Goal: Information Seeking & Learning: Learn about a topic

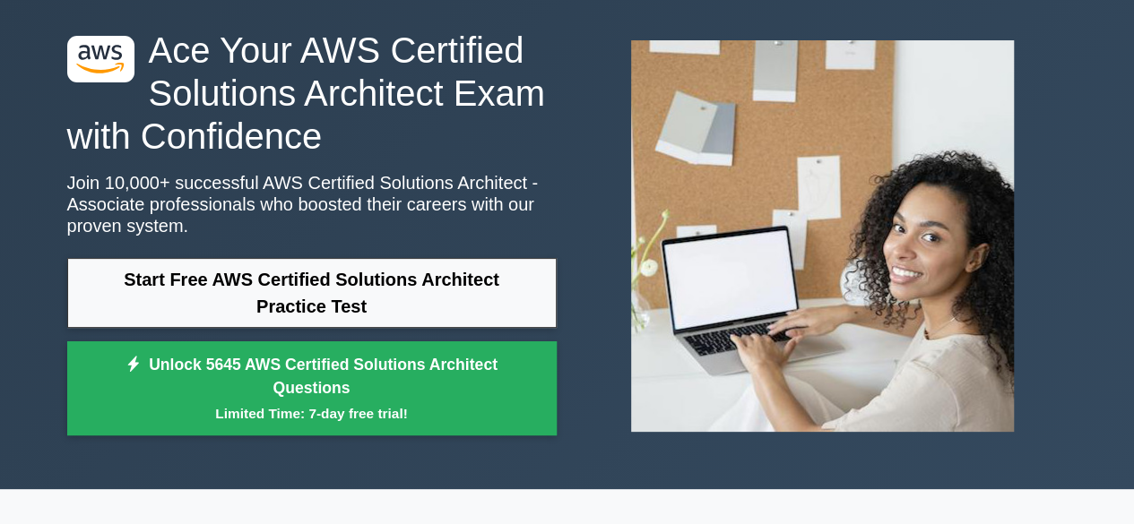
scroll to position [179, 0]
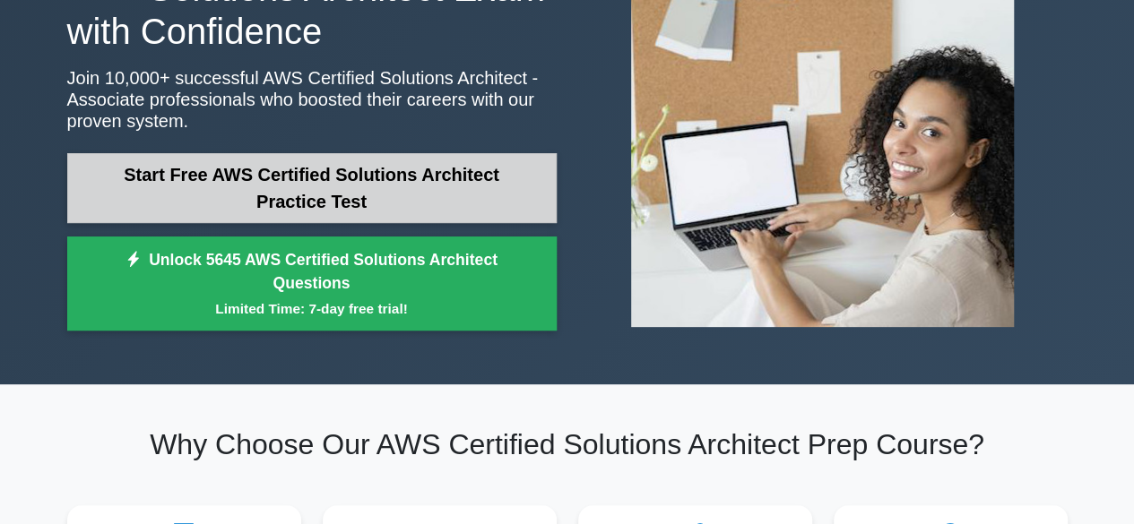
click at [332, 187] on link "Start Free AWS Certified Solutions Architect Practice Test" at bounding box center [311, 188] width 489 height 70
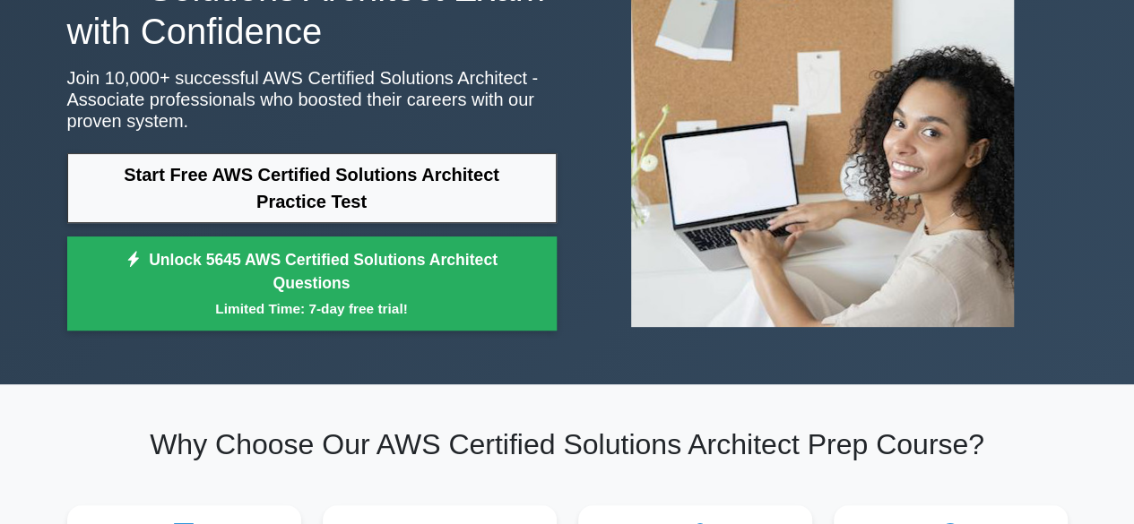
scroll to position [359, 0]
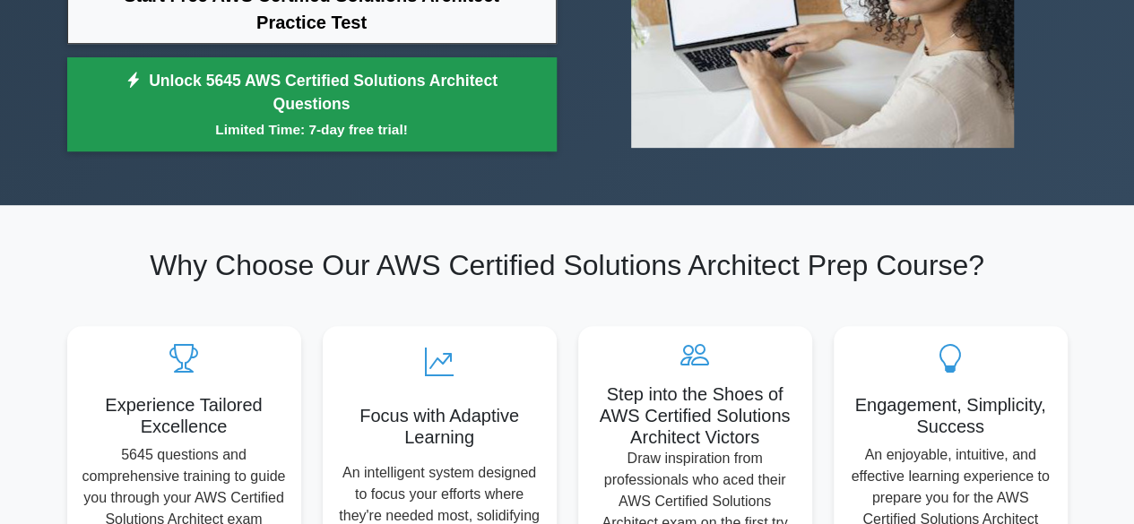
click at [278, 110] on link "Unlock 5645 AWS Certified Solutions Architect Questions Limited Time: 7-day fre…" at bounding box center [311, 104] width 489 height 95
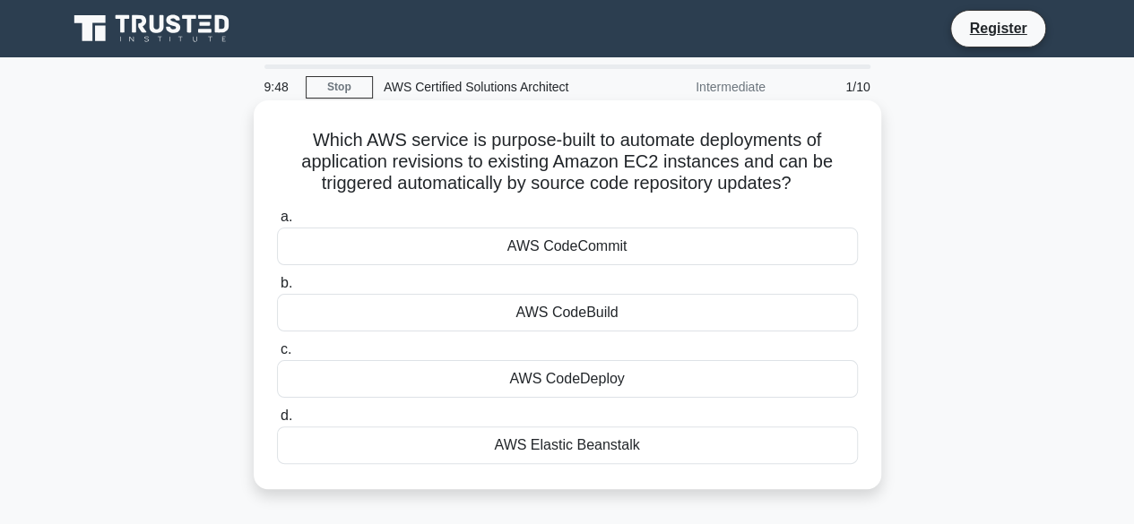
click at [609, 447] on div "AWS Elastic Beanstalk" at bounding box center [567, 446] width 581 height 38
click at [277, 422] on input "d. AWS Elastic Beanstalk" at bounding box center [277, 417] width 0 height 12
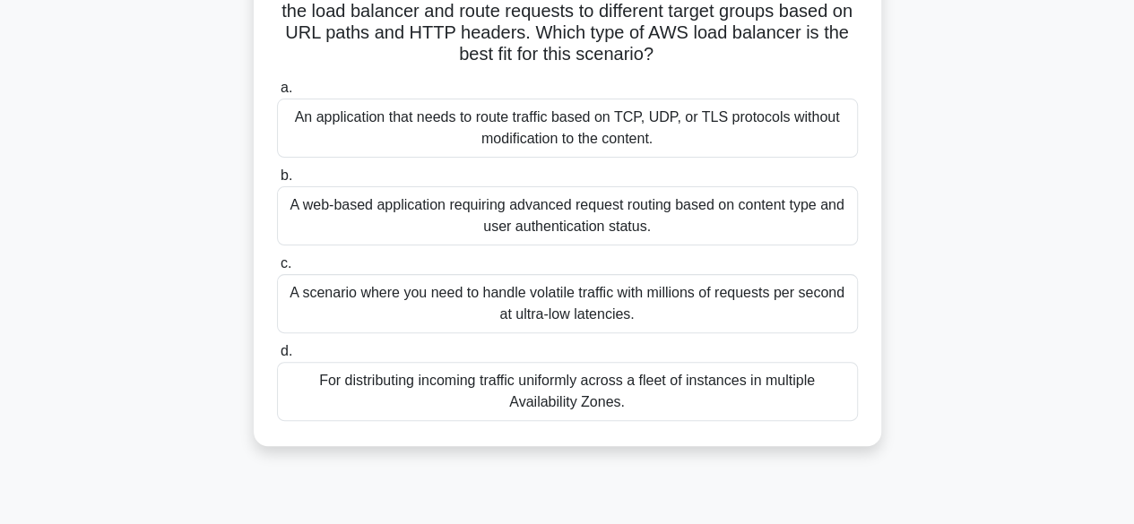
scroll to position [179, 0]
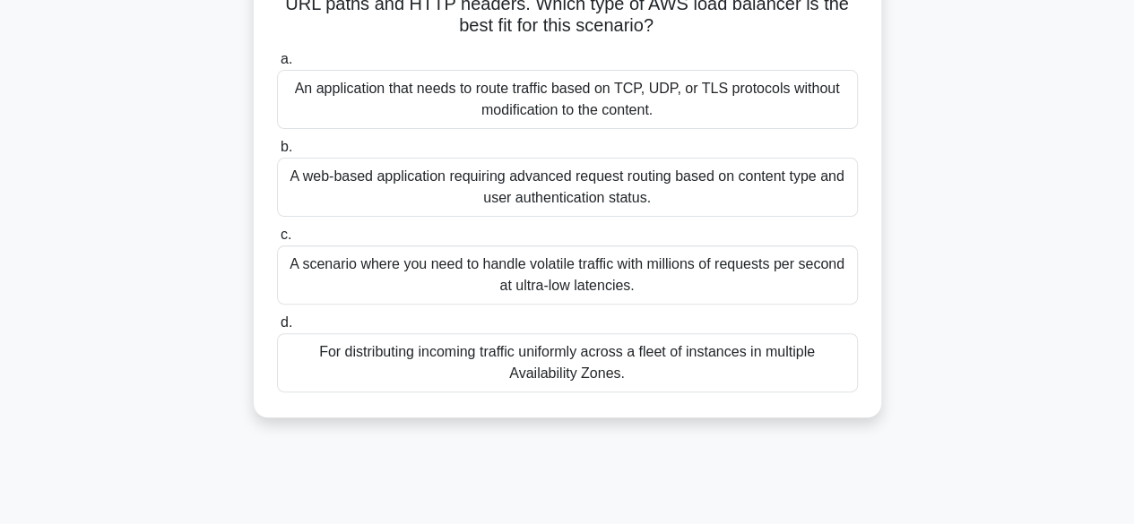
click at [619, 363] on div "For distributing incoming traffic uniformly across a fleet of instances in mult…" at bounding box center [567, 362] width 581 height 59
click at [277, 329] on input "d. For distributing incoming traffic uniformly across a fleet of instances in m…" at bounding box center [277, 323] width 0 height 12
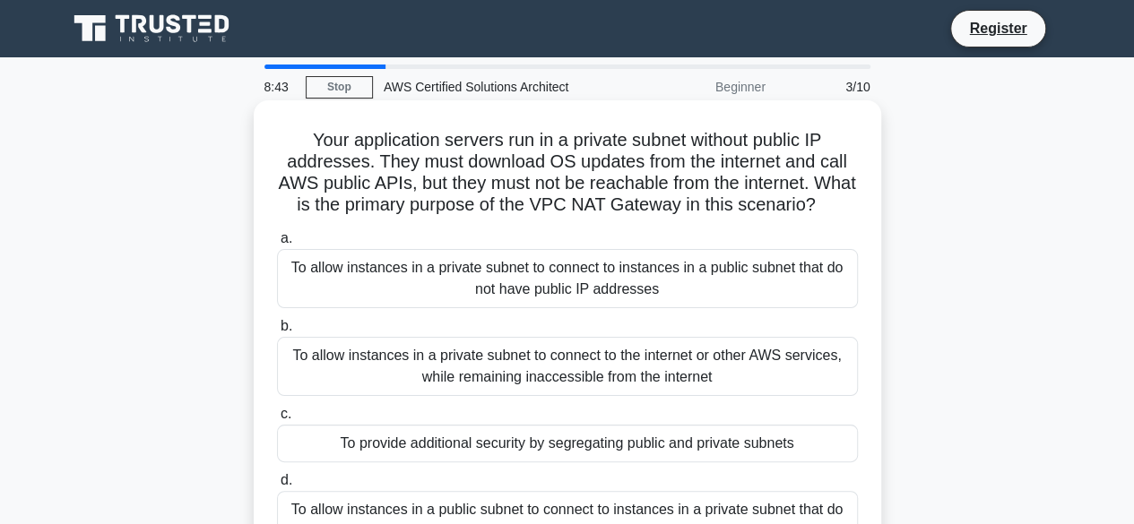
scroll to position [90, 0]
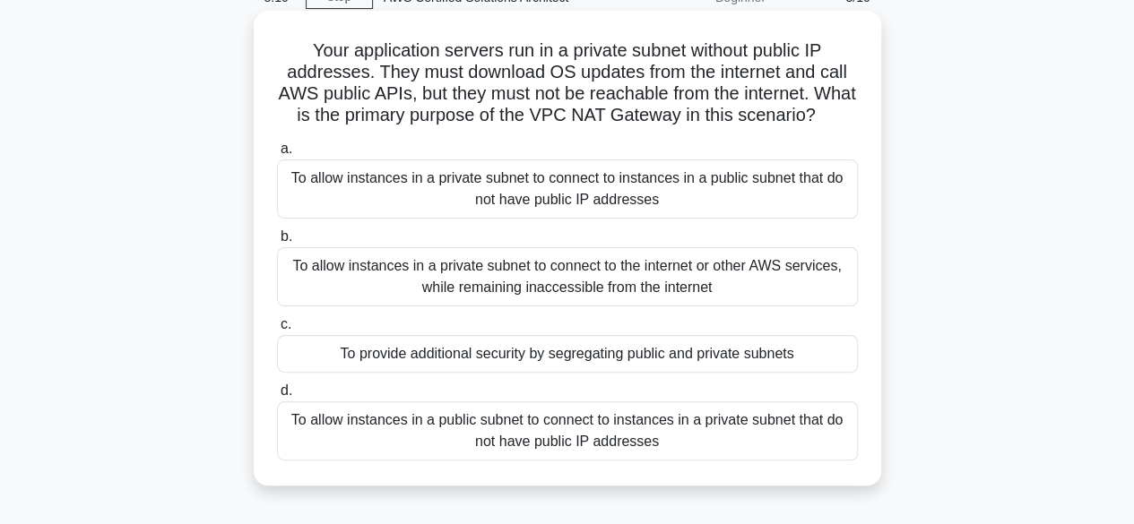
click at [513, 304] on div "To allow instances in a private subnet to connect to the internet or other AWS …" at bounding box center [567, 276] width 581 height 59
click at [277, 243] on input "b. To allow instances in a private subnet to connect to the internet or other A…" at bounding box center [277, 237] width 0 height 12
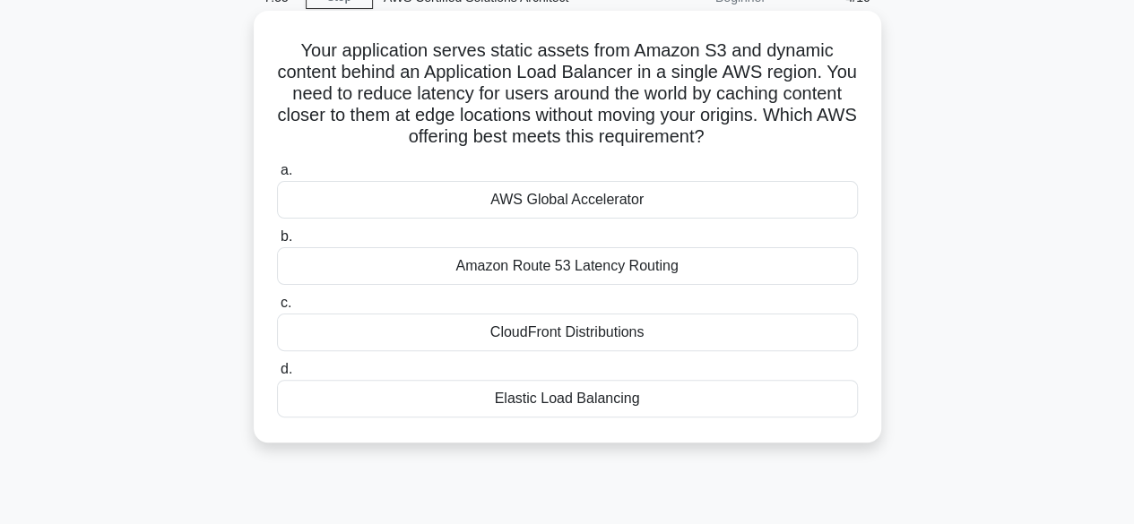
click at [624, 335] on div "CloudFront Distributions" at bounding box center [567, 333] width 581 height 38
click at [277, 309] on input "c. CloudFront Distributions" at bounding box center [277, 304] width 0 height 12
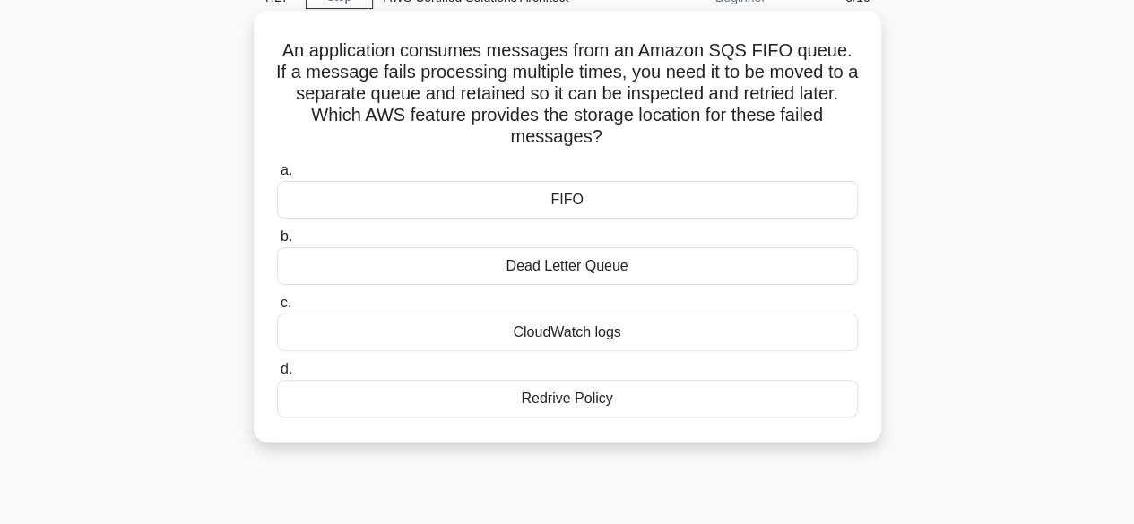
click at [587, 271] on div "Dead Letter Queue" at bounding box center [567, 266] width 581 height 38
click at [277, 243] on input "b. Dead Letter Queue" at bounding box center [277, 237] width 0 height 12
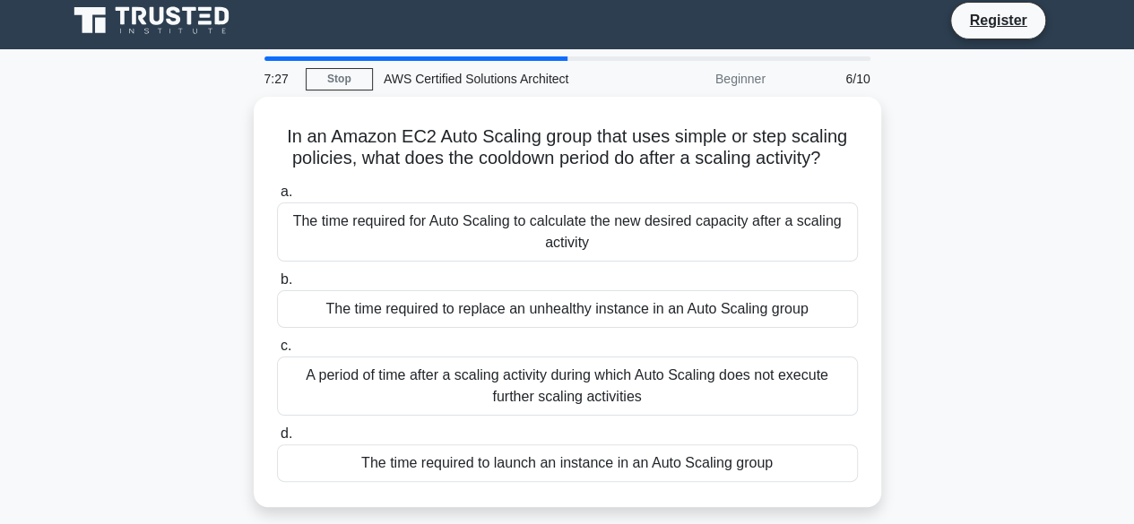
scroll to position [0, 0]
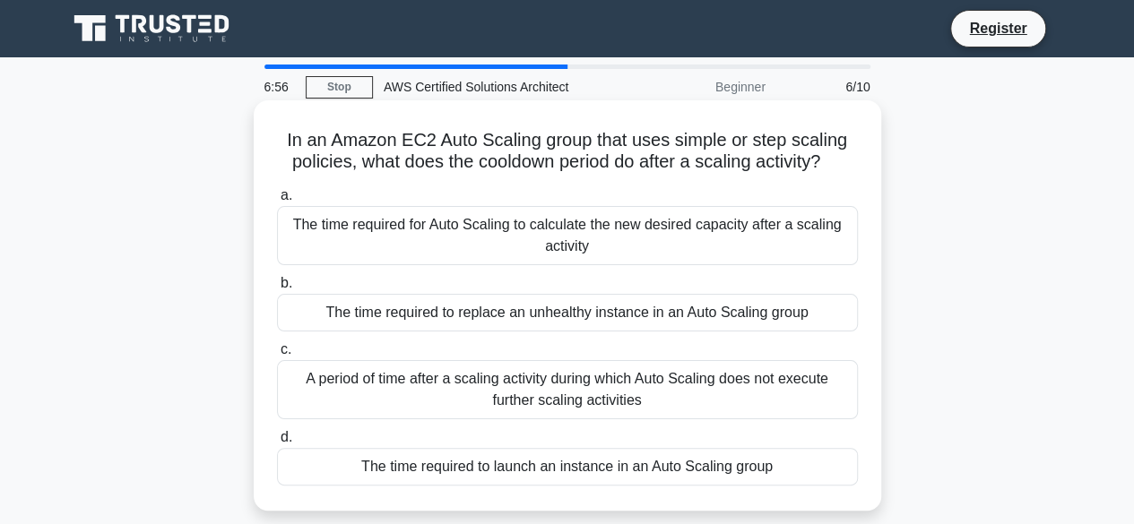
click at [567, 395] on div "A period of time after a scaling activity during which Auto Scaling does not ex…" at bounding box center [567, 389] width 581 height 59
click at [277, 356] on input "c. A period of time after a scaling activity during which Auto Scaling does not…" at bounding box center [277, 350] width 0 height 12
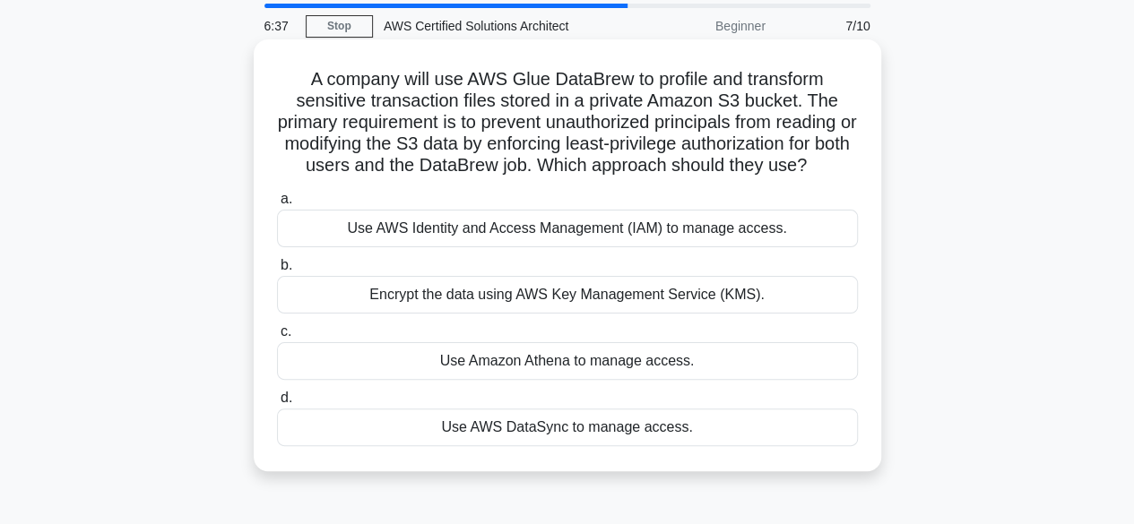
scroll to position [90, 0]
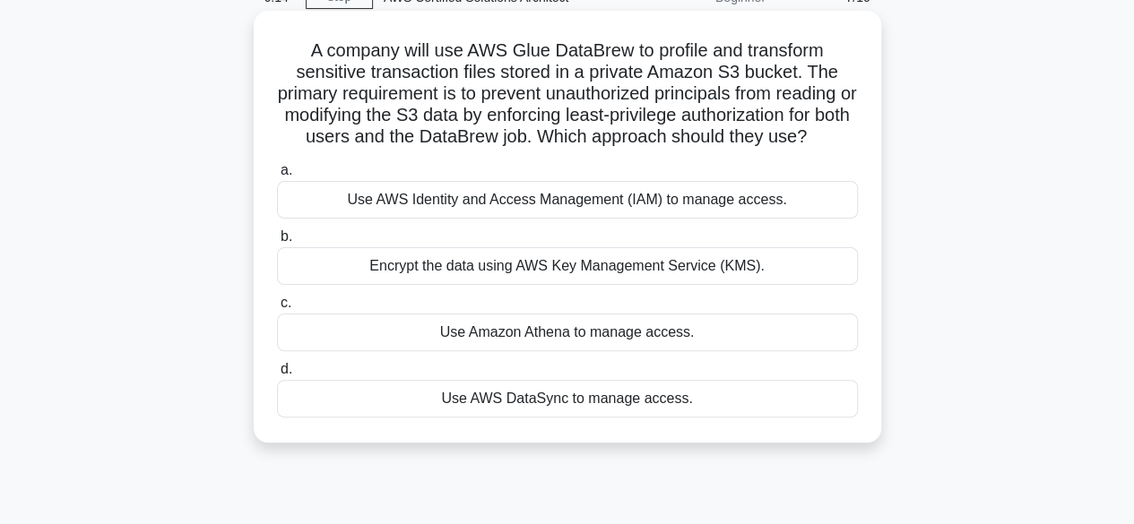
click at [568, 202] on div "Use AWS Identity and Access Management (IAM) to manage access." at bounding box center [567, 200] width 581 height 38
click at [277, 177] on input "a. Use AWS Identity and Access Management (IAM) to manage access." at bounding box center [277, 171] width 0 height 12
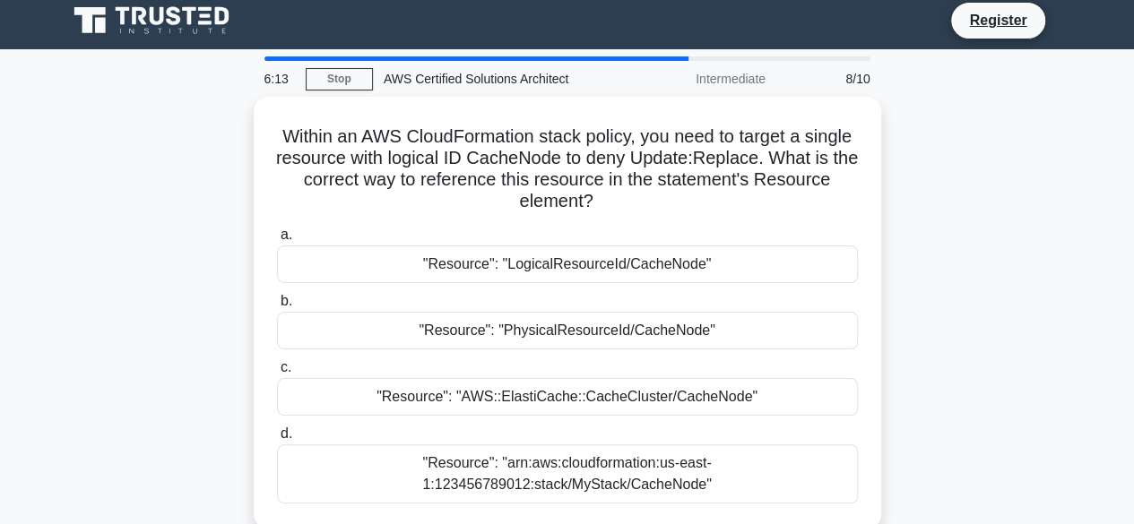
scroll to position [0, 0]
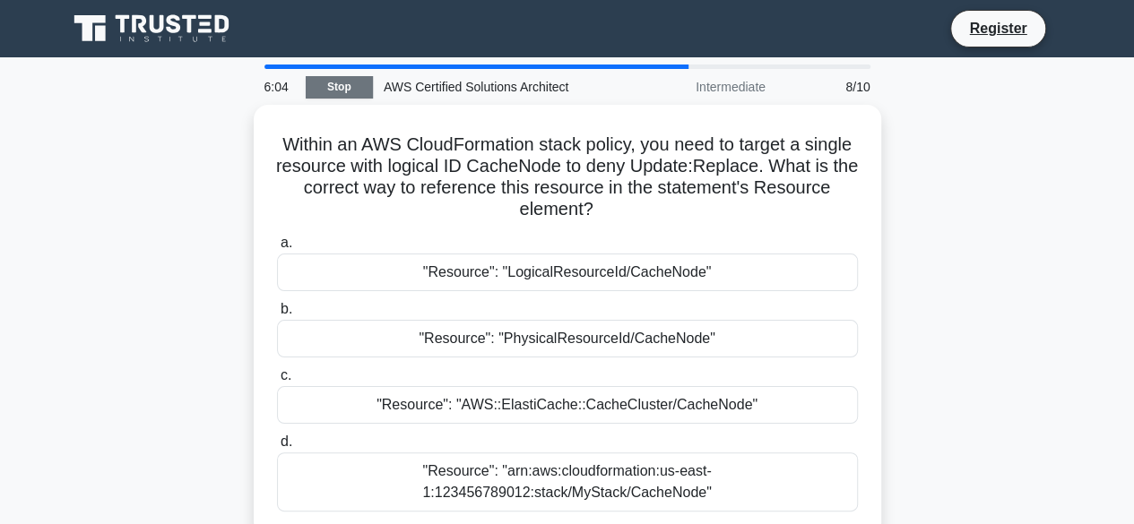
click at [341, 91] on link "Stop" at bounding box center [339, 87] width 67 height 22
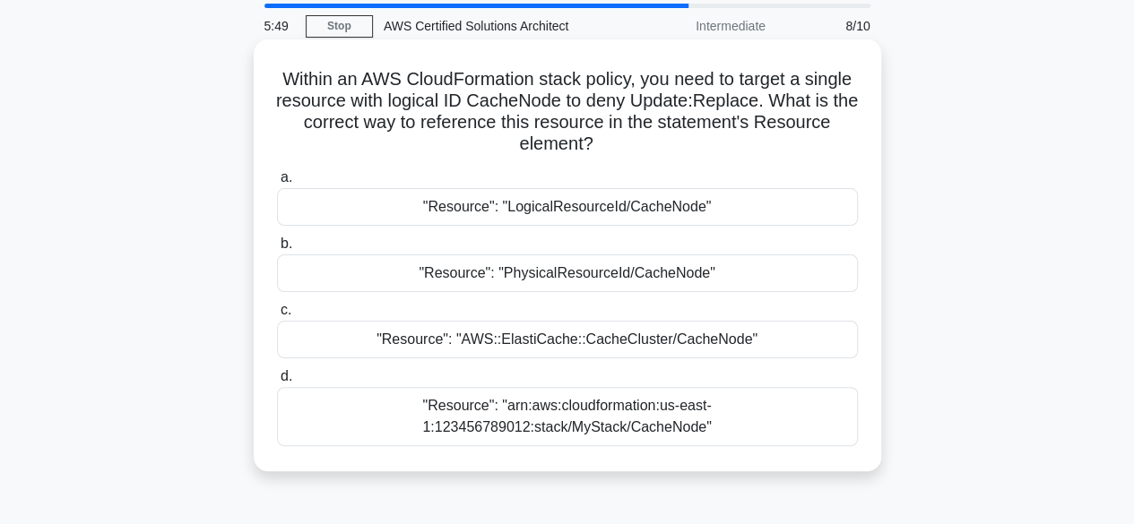
scroll to position [90, 0]
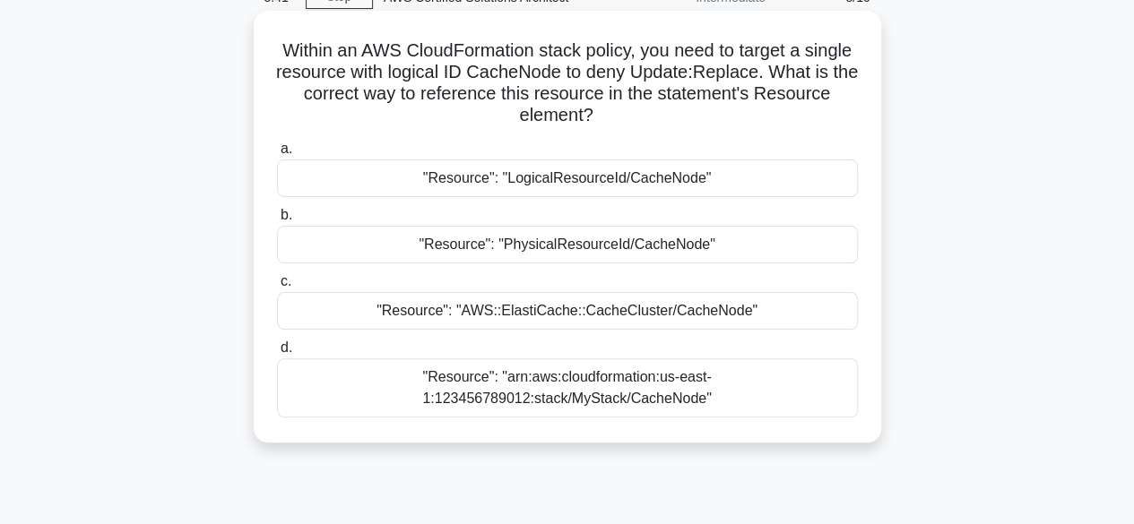
click at [669, 395] on div ""Resource": "arn:aws:cloudformation:us-east-1:123456789012:stack/MyStack/CacheN…" at bounding box center [567, 388] width 581 height 59
click at [277, 354] on input "d. "Resource": "arn:aws:cloudformation:us-east-1:123456789012:stack/MyStack/Cac…" at bounding box center [277, 348] width 0 height 12
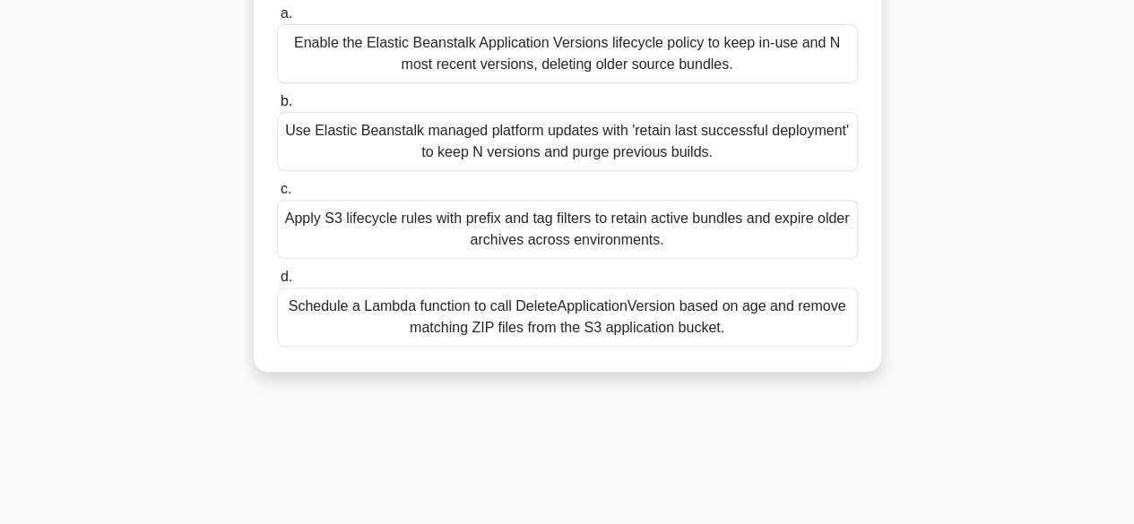
scroll to position [269, 0]
click at [594, 236] on div "Apply S3 lifecycle rules with prefix and tag filters to retain active bundles a…" at bounding box center [567, 228] width 581 height 59
click at [277, 195] on input "c. Apply S3 lifecycle rules with prefix and tag filters to retain active bundle…" at bounding box center [277, 189] width 0 height 12
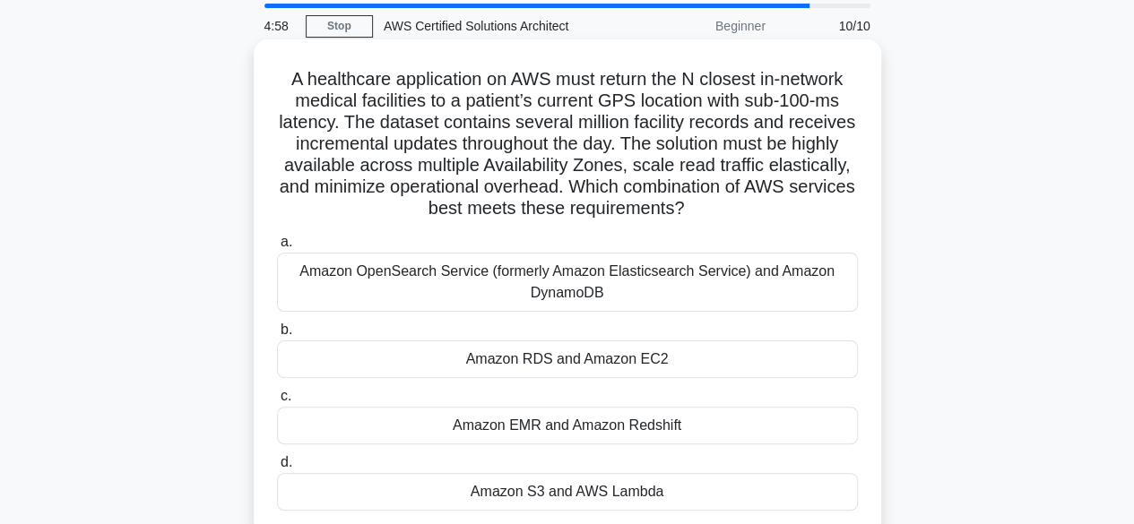
scroll to position [90, 0]
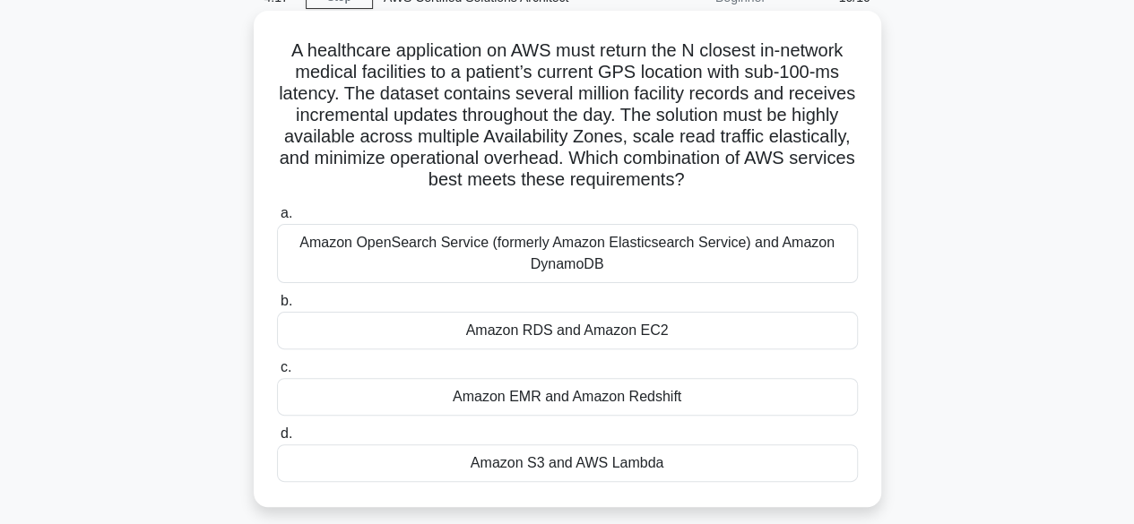
click at [597, 273] on div "Amazon OpenSearch Service (formerly Amazon Elasticsearch Service) and Amazon Dy…" at bounding box center [567, 253] width 581 height 59
click at [277, 220] on input "a. Amazon OpenSearch Service (formerly Amazon Elasticsearch Service) and Amazon…" at bounding box center [277, 214] width 0 height 12
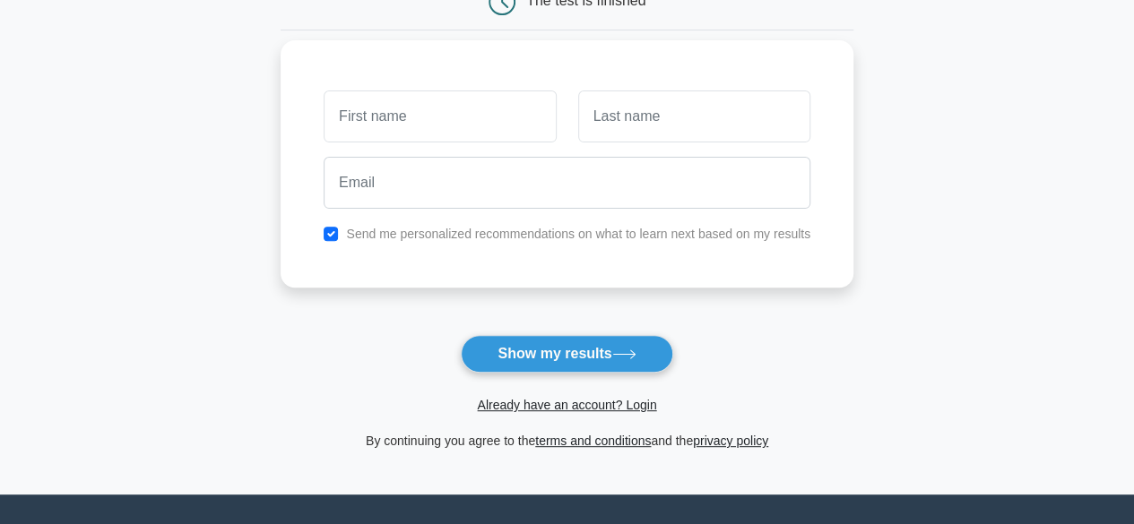
scroll to position [269, 0]
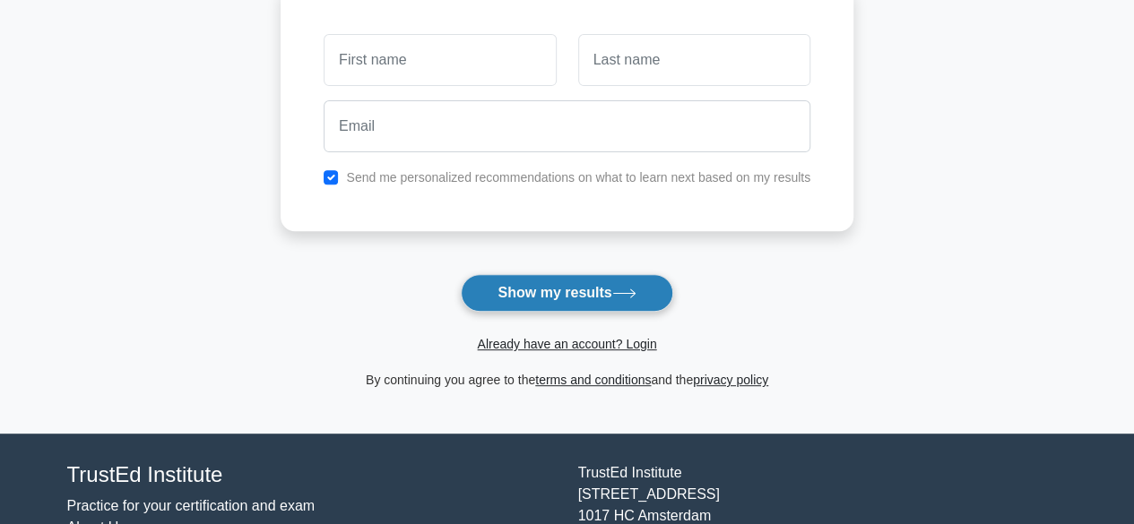
click at [626, 293] on icon at bounding box center [624, 294] width 24 height 10
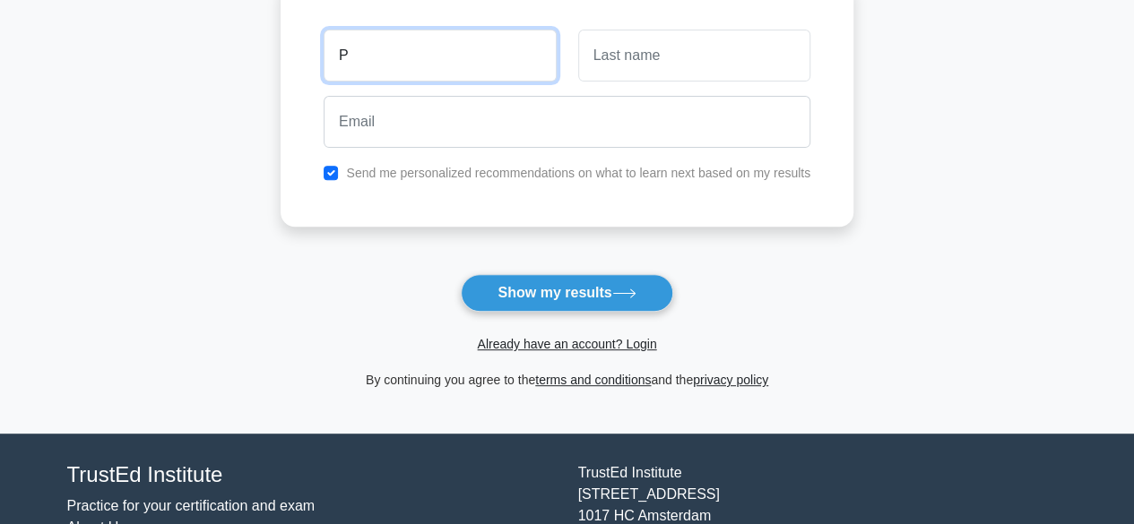
type input "P"
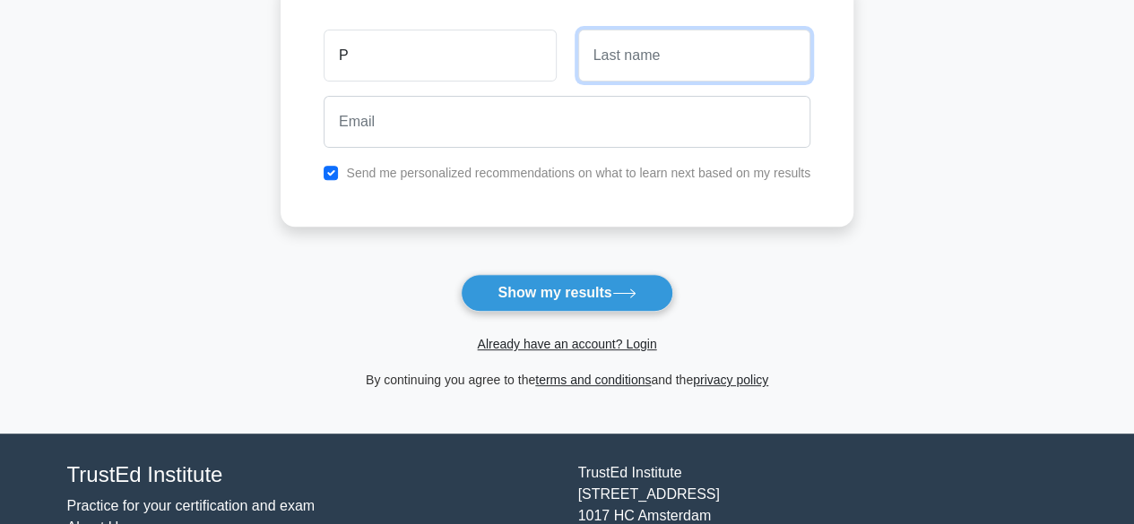
click at [645, 56] on input "text" at bounding box center [694, 56] width 232 height 52
type input "K"
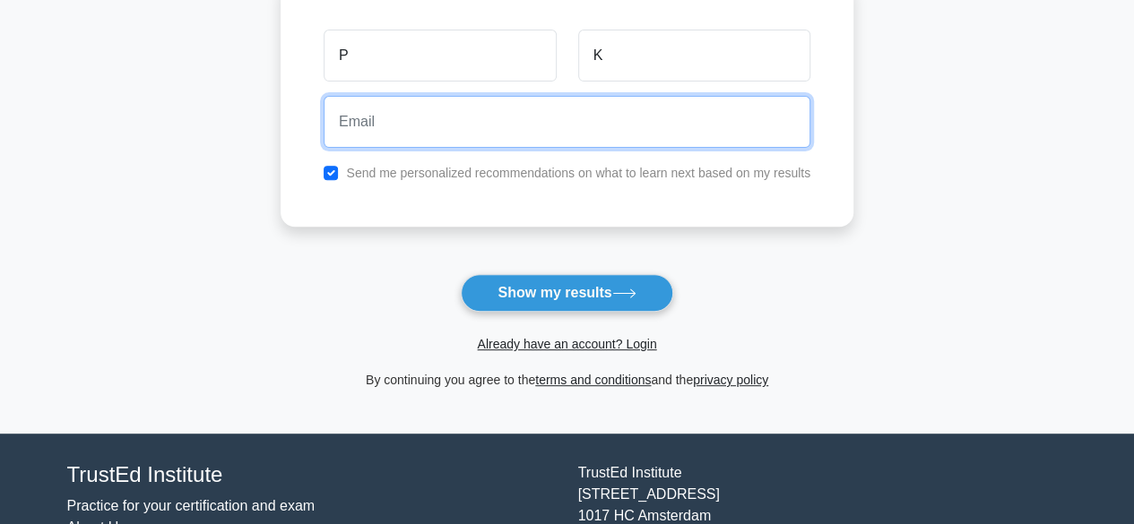
click at [596, 118] on input "email" at bounding box center [567, 122] width 487 height 52
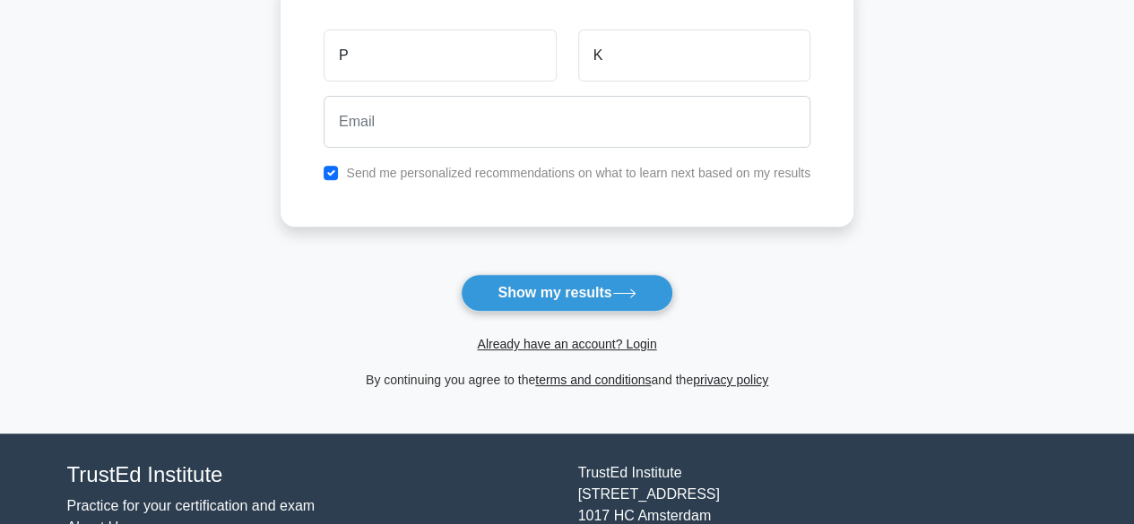
click at [324, 169] on div "Send me personalized recommendations on what to learn next based on my results" at bounding box center [567, 173] width 508 height 22
click at [333, 171] on input "checkbox" at bounding box center [331, 173] width 14 height 14
checkbox input "false"
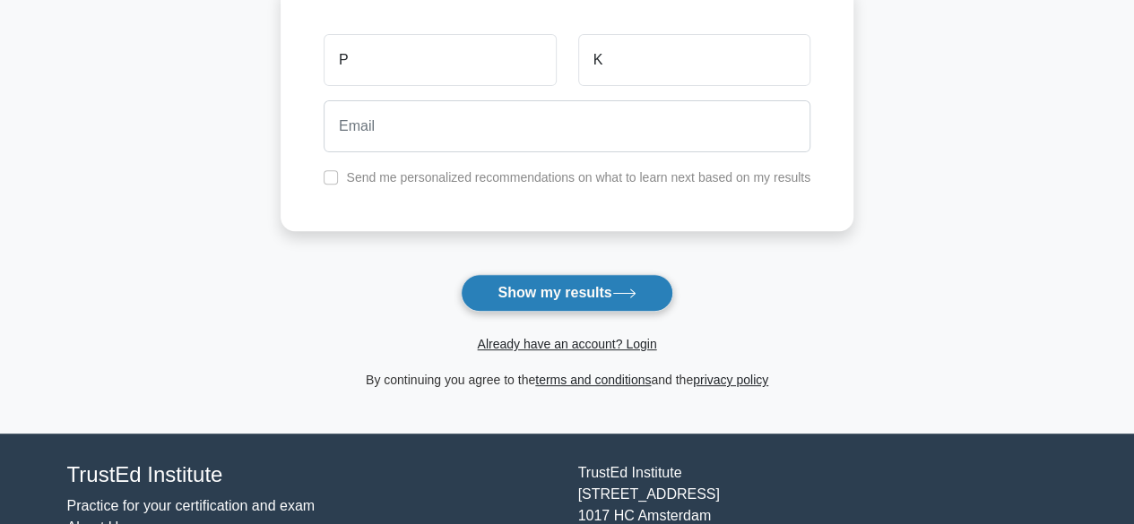
click at [534, 293] on button "Show my results" at bounding box center [567, 293] width 212 height 38
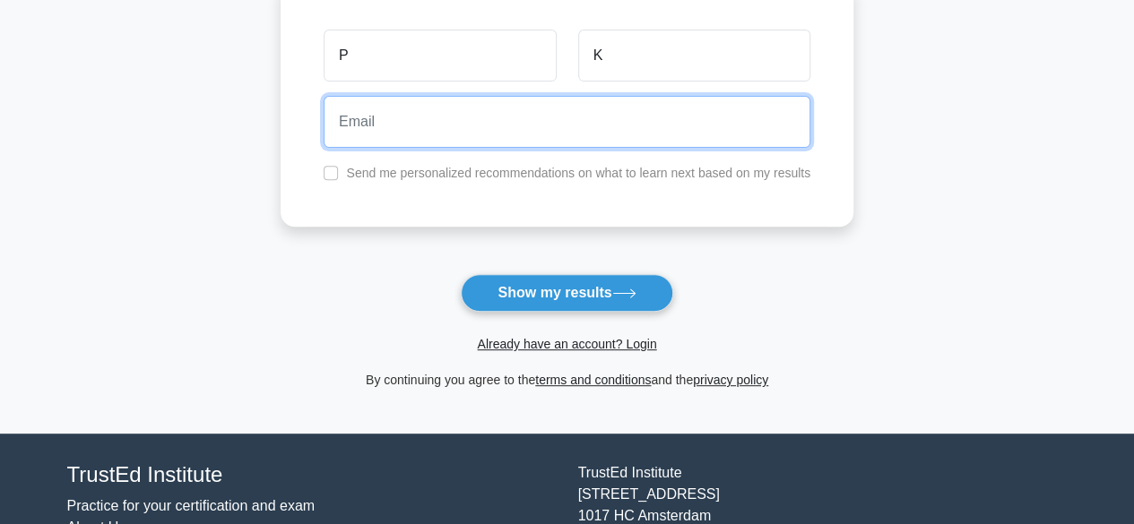
click at [400, 126] on input "email" at bounding box center [567, 122] width 487 height 52
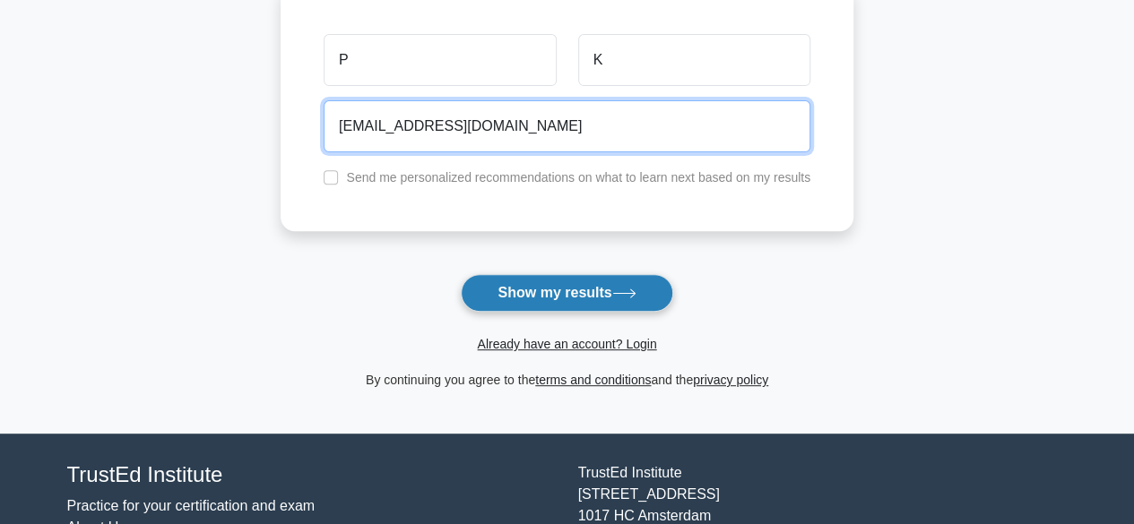
type input "msa@hotmail.com"
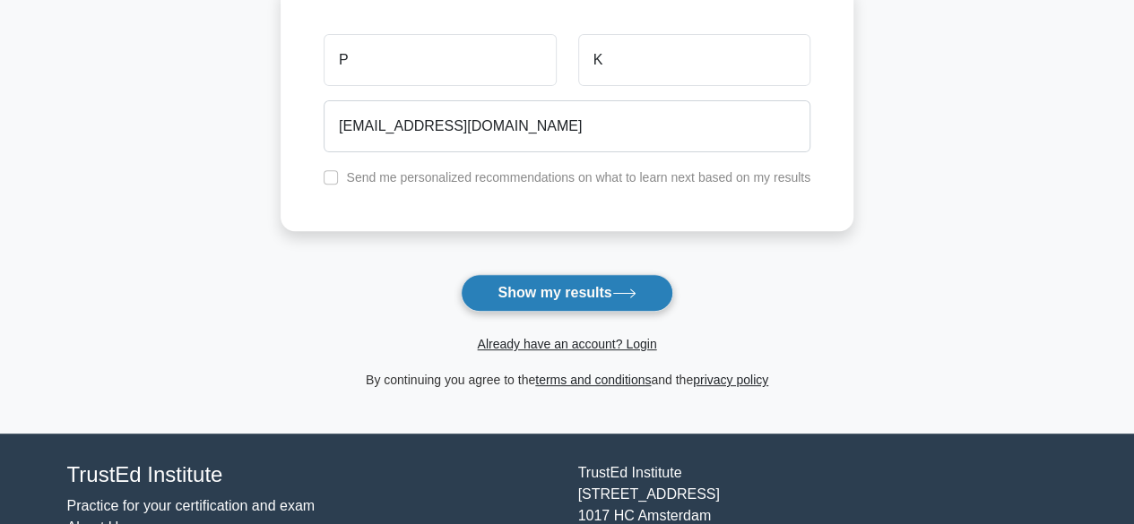
click at [512, 292] on button "Show my results" at bounding box center [567, 293] width 212 height 38
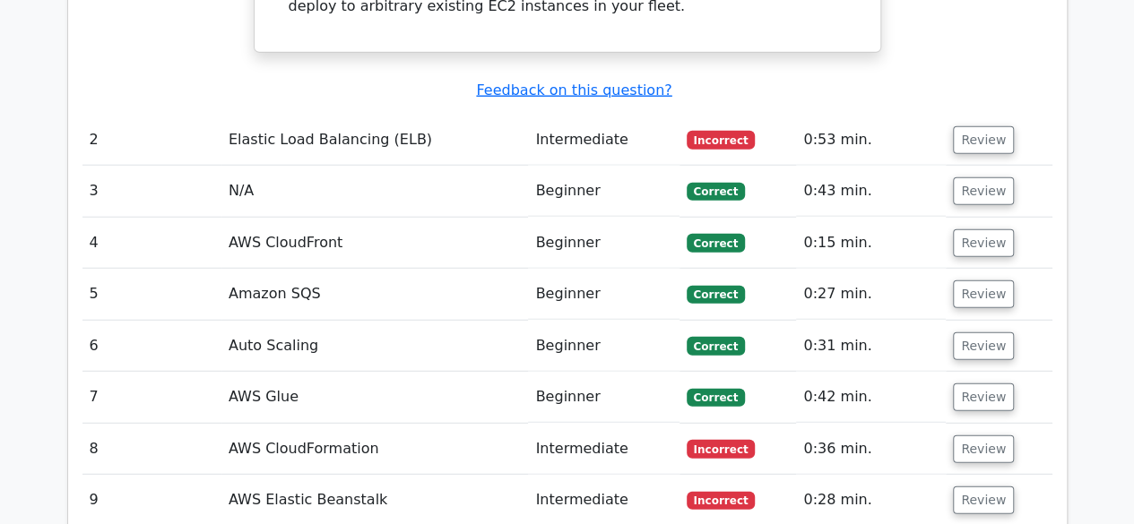
scroll to position [2241, 0]
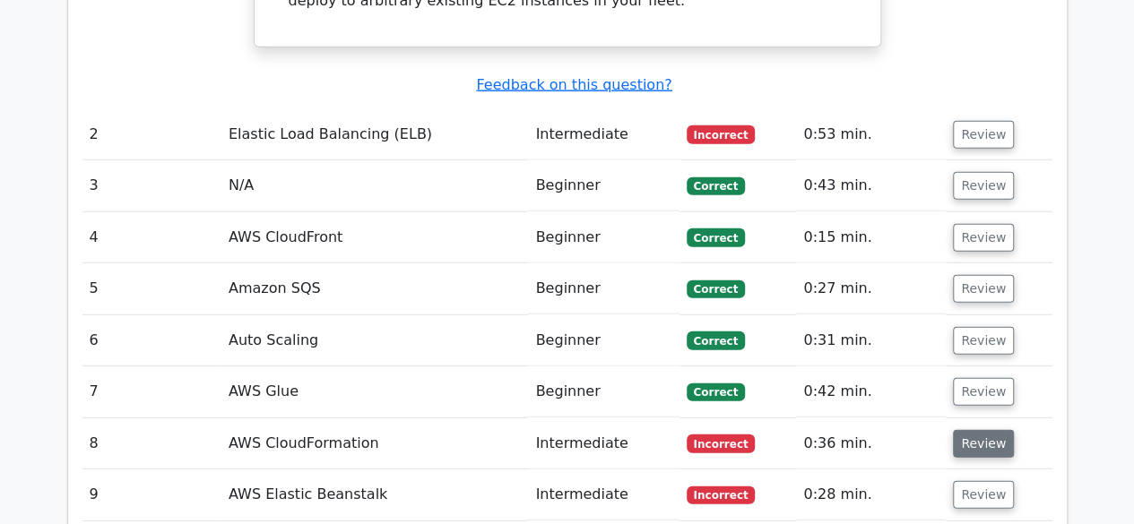
click at [963, 430] on button "Review" at bounding box center [983, 444] width 61 height 28
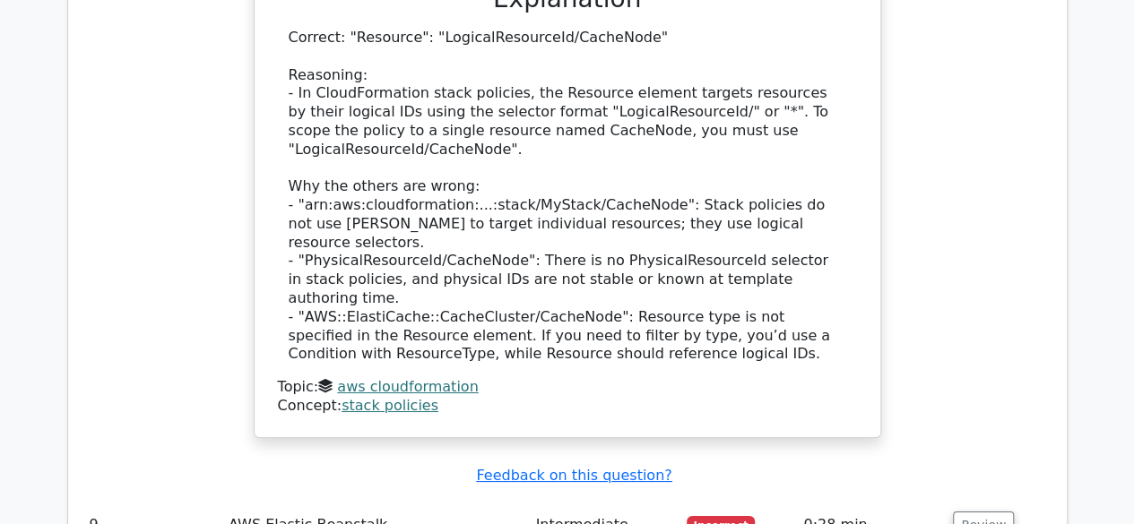
scroll to position [3138, 0]
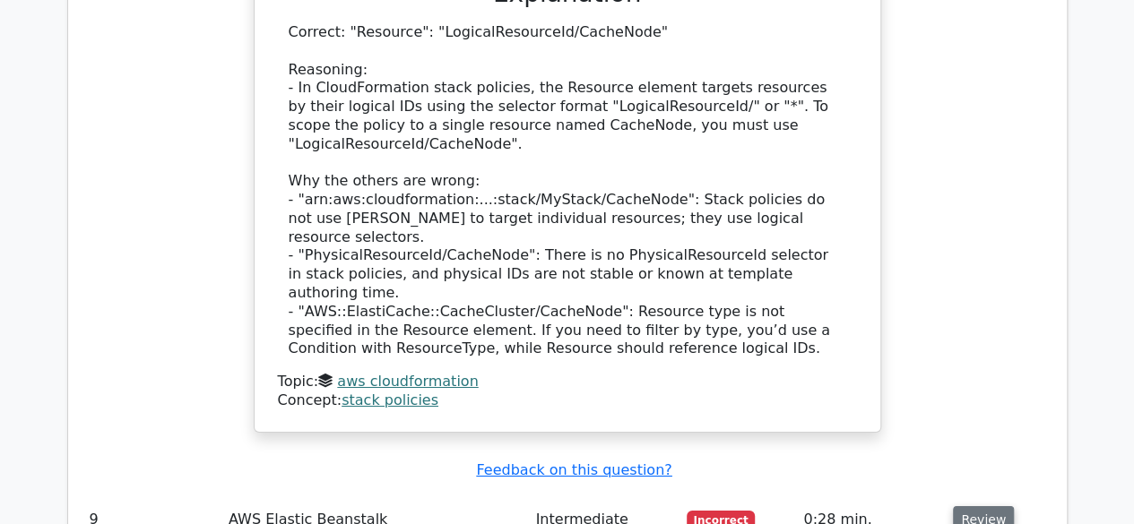
click at [984, 507] on button "Review" at bounding box center [983, 521] width 61 height 28
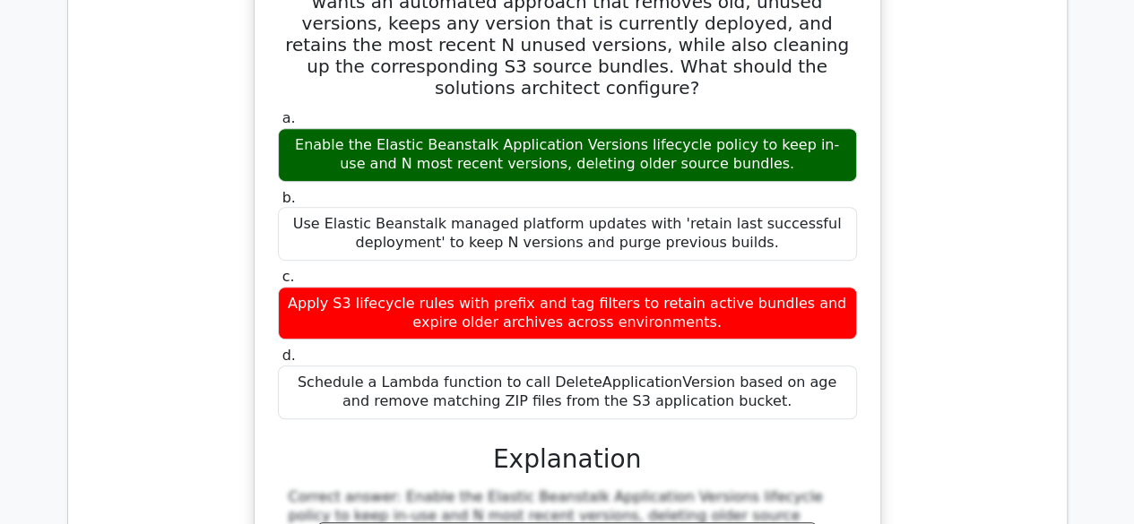
scroll to position [4213, 0]
